Goal: Information Seeking & Learning: Check status

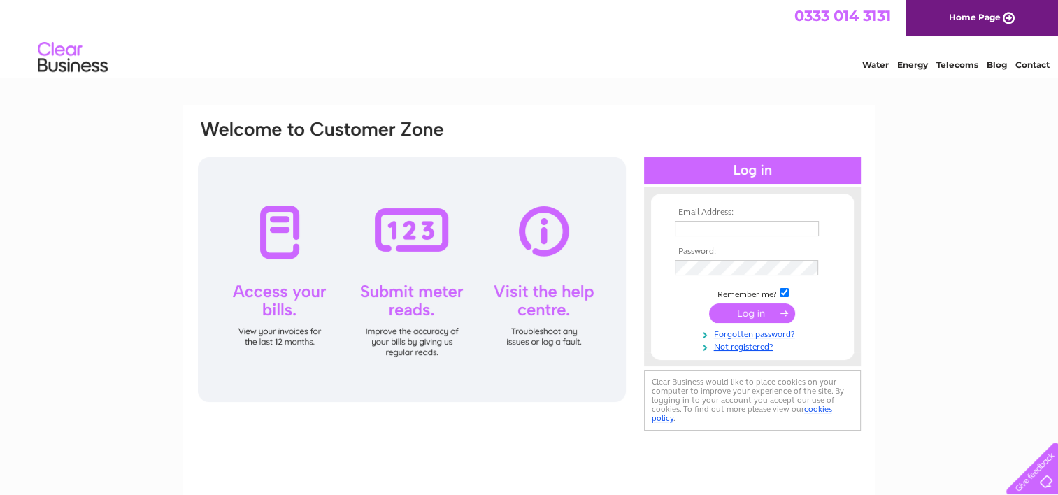
type input "mbrown@steelappeal.co.uk"
click at [763, 317] on input "submit" at bounding box center [752, 314] width 86 height 20
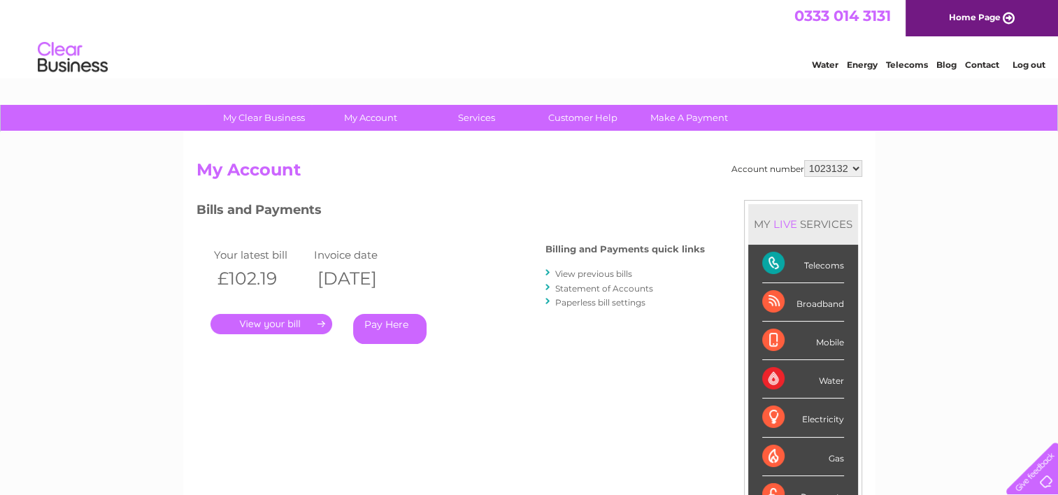
click at [600, 273] on link "View previous bills" at bounding box center [593, 274] width 77 height 10
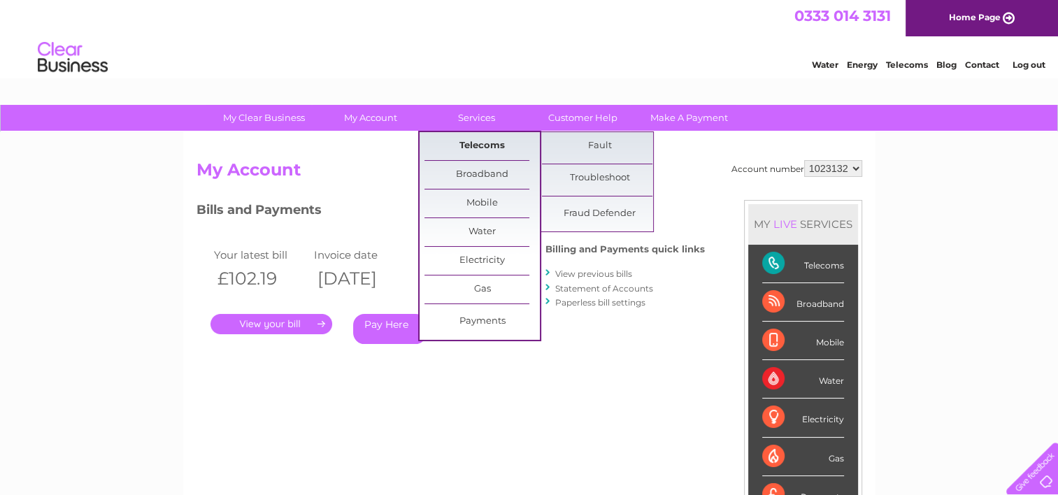
click at [478, 144] on link "Telecoms" at bounding box center [482, 146] width 115 height 28
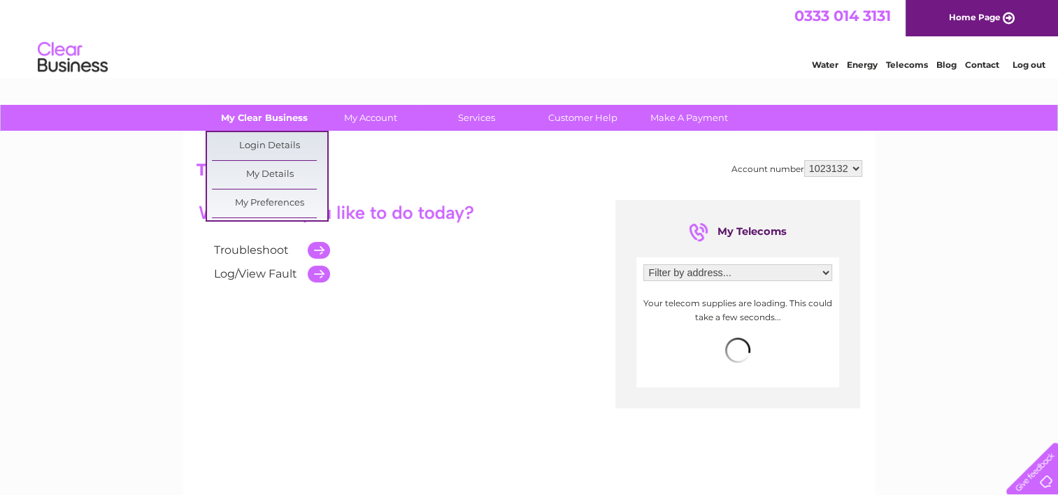
click at [292, 121] on link "My Clear Business" at bounding box center [263, 118] width 115 height 26
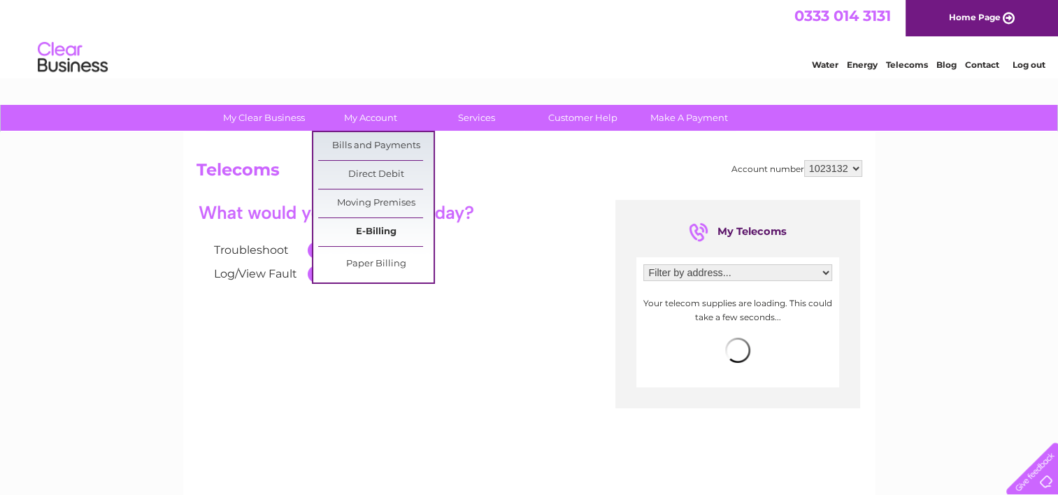
click at [385, 232] on link "E-Billing" at bounding box center [375, 232] width 115 height 28
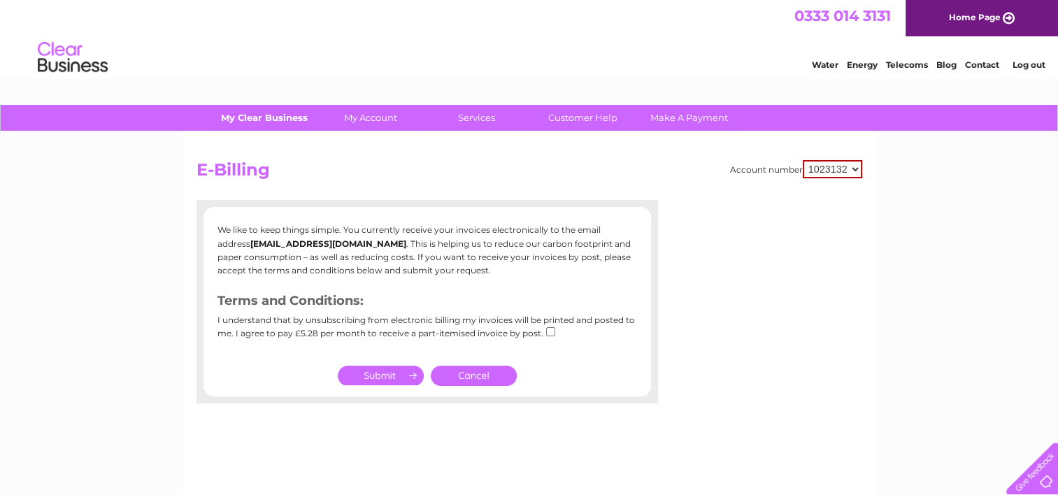
click at [278, 120] on link "My Clear Business" at bounding box center [263, 118] width 115 height 26
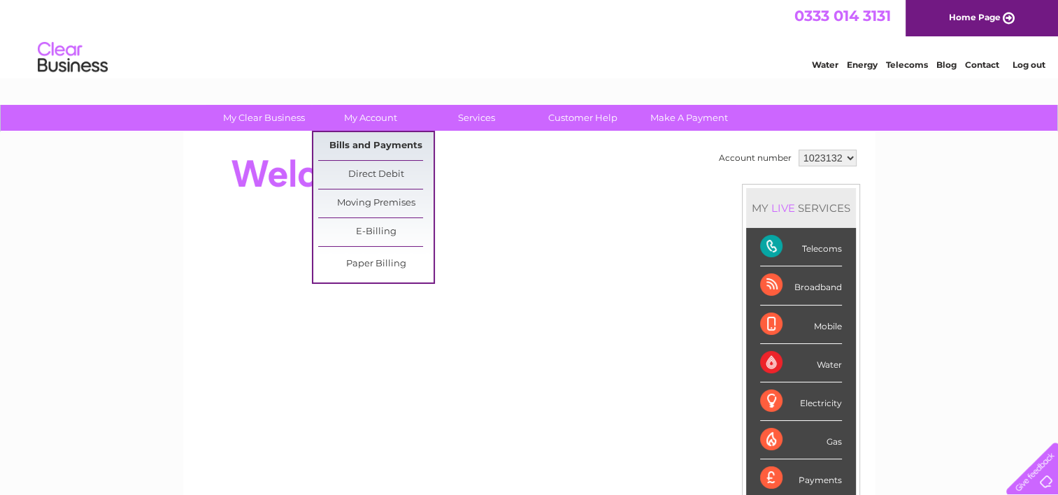
click at [362, 142] on link "Bills and Payments" at bounding box center [375, 146] width 115 height 28
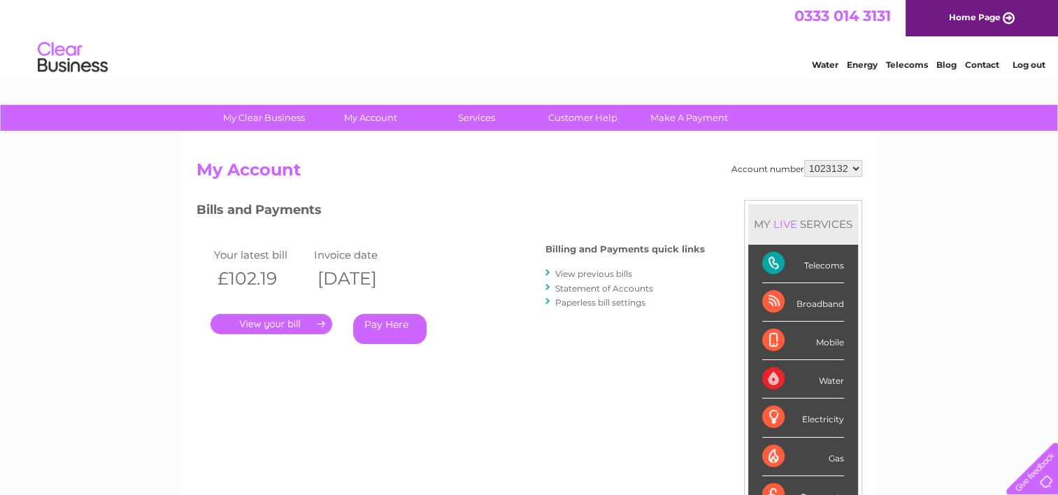
click at [304, 327] on link "." at bounding box center [272, 324] width 122 height 20
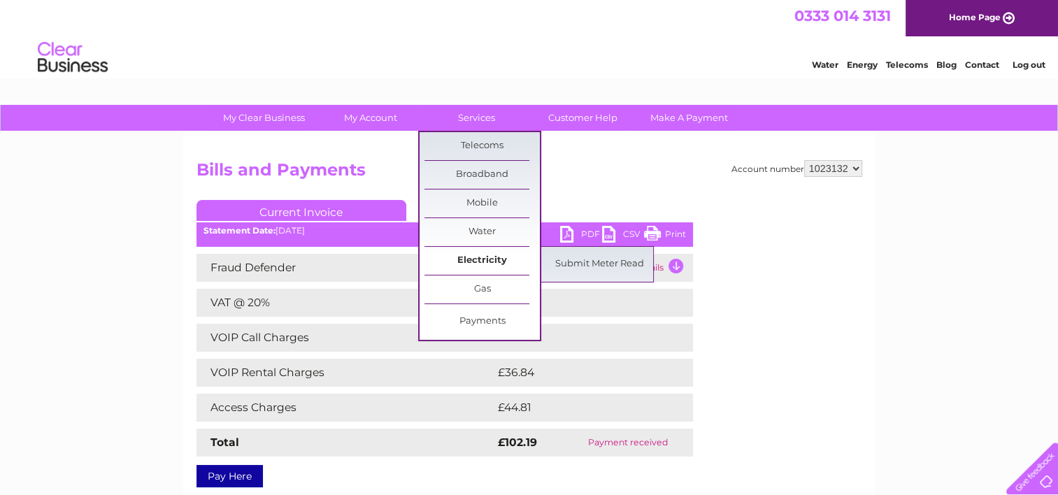
click at [463, 253] on link "Electricity" at bounding box center [482, 261] width 115 height 28
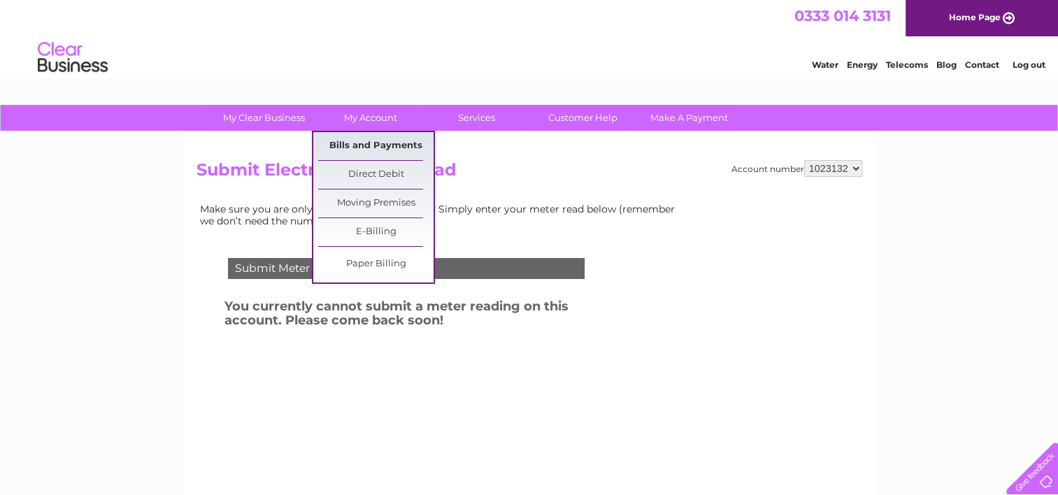
click at [358, 146] on link "Bills and Payments" at bounding box center [375, 146] width 115 height 28
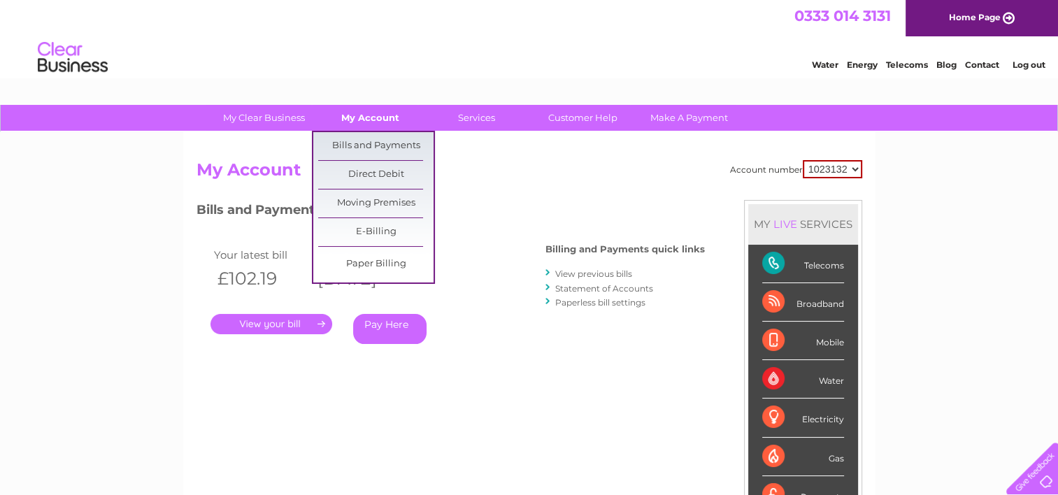
click at [360, 118] on link "My Account" at bounding box center [370, 118] width 115 height 26
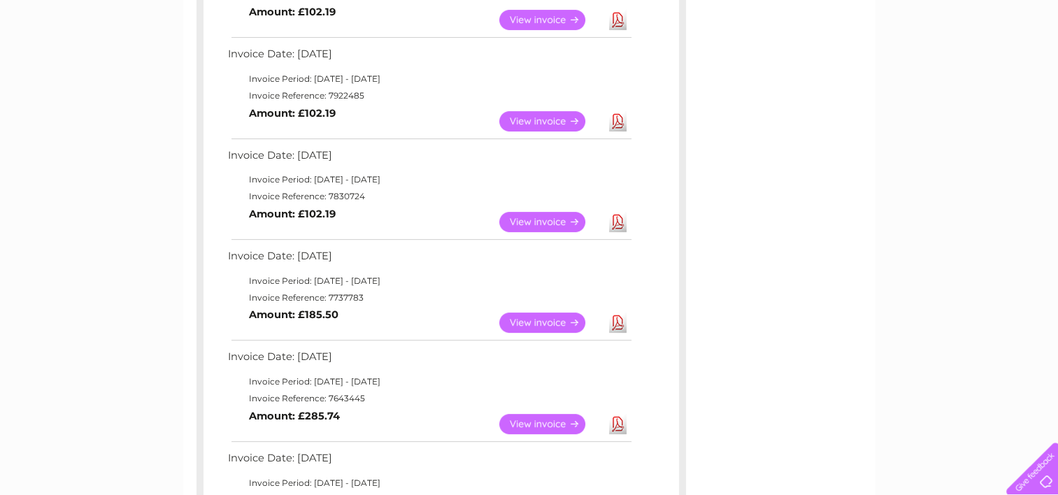
scroll to position [210, 0]
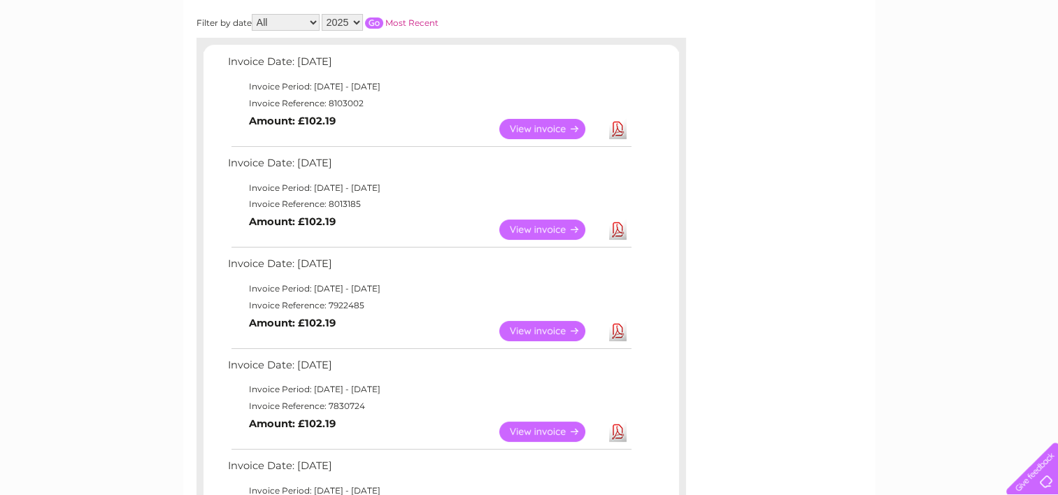
click at [539, 235] on link "View" at bounding box center [550, 230] width 103 height 20
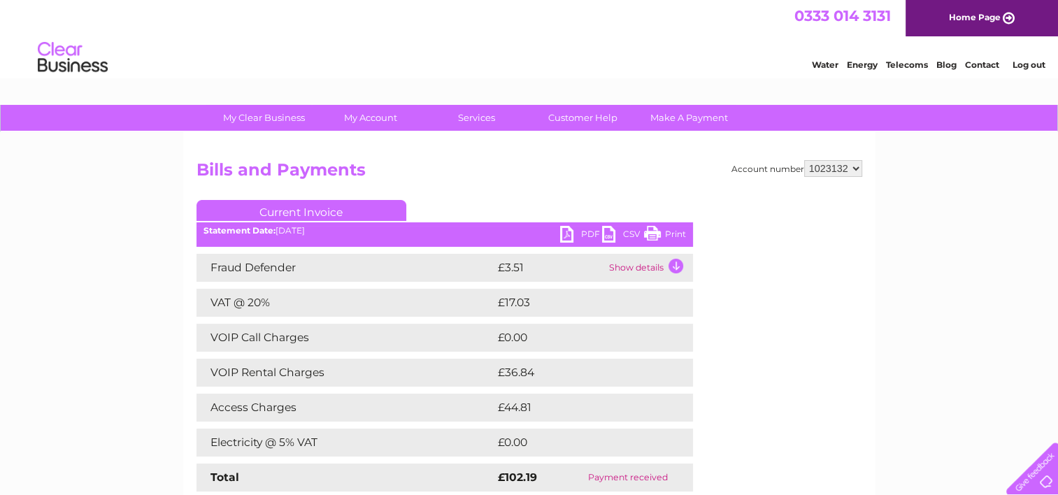
scroll to position [70, 0]
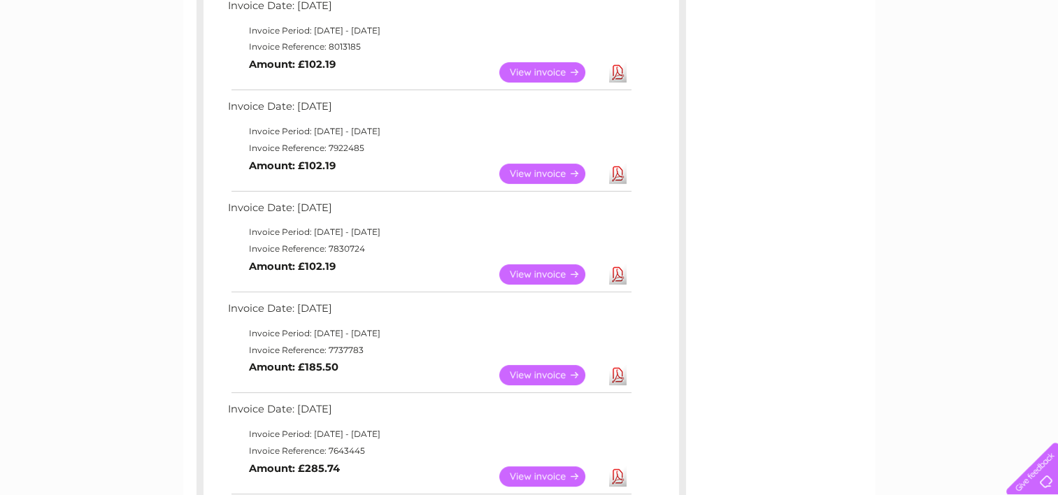
scroll to position [420, 0]
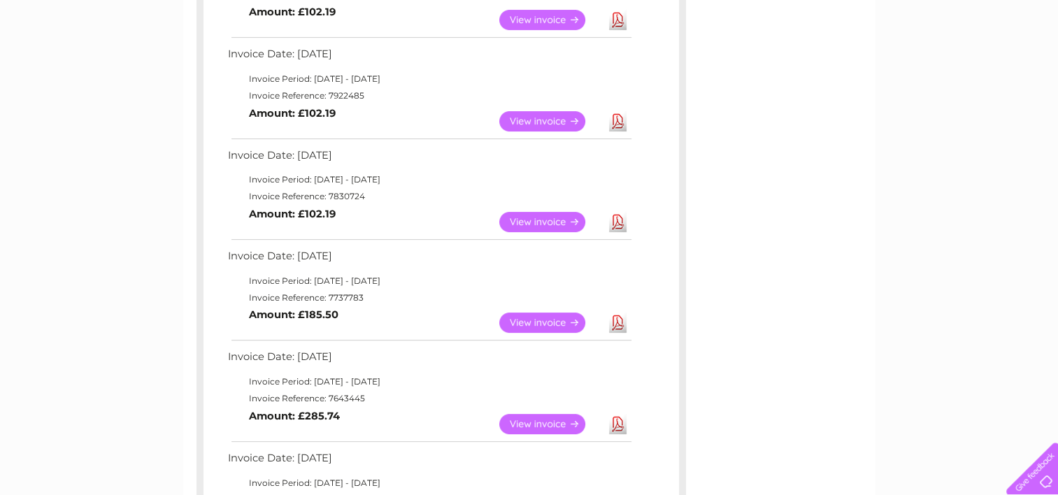
click at [562, 321] on link "View" at bounding box center [550, 323] width 103 height 20
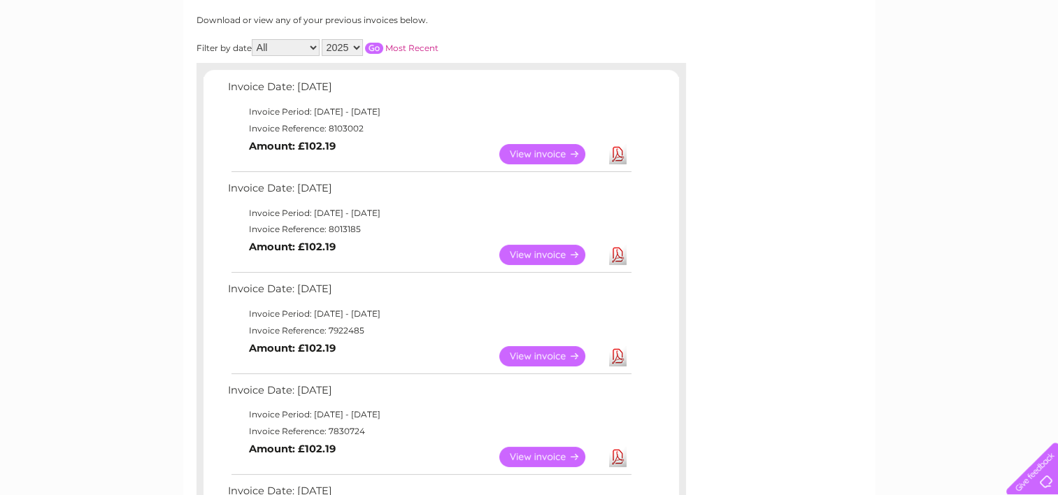
scroll to position [140, 0]
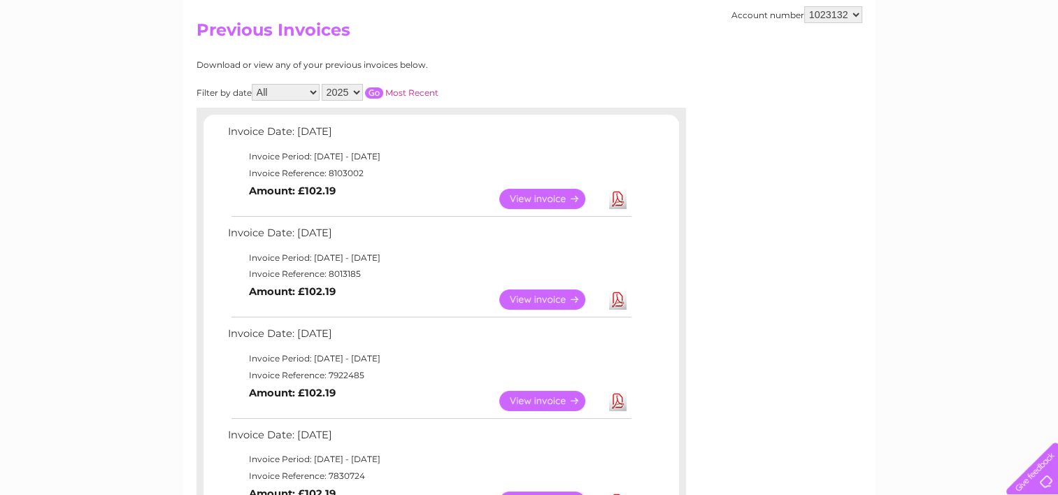
click at [531, 401] on link "View" at bounding box center [550, 401] width 103 height 20
click at [541, 299] on link "View" at bounding box center [550, 300] width 103 height 20
click at [544, 204] on link "View" at bounding box center [550, 199] width 103 height 20
